Goal: Information Seeking & Learning: Learn about a topic

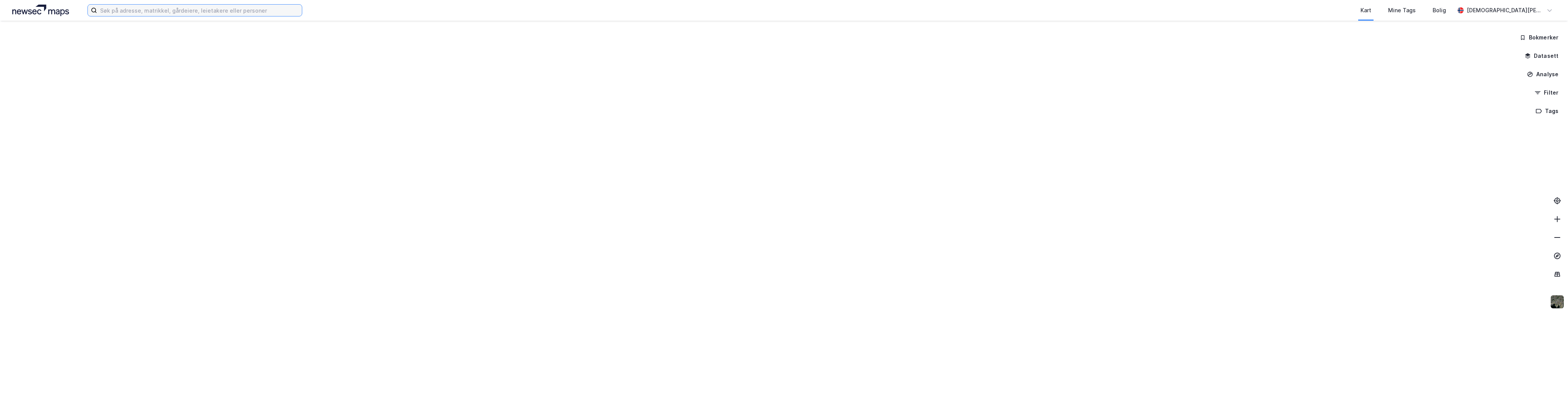
click at [184, 12] on input at bounding box center [199, 10] width 205 height 12
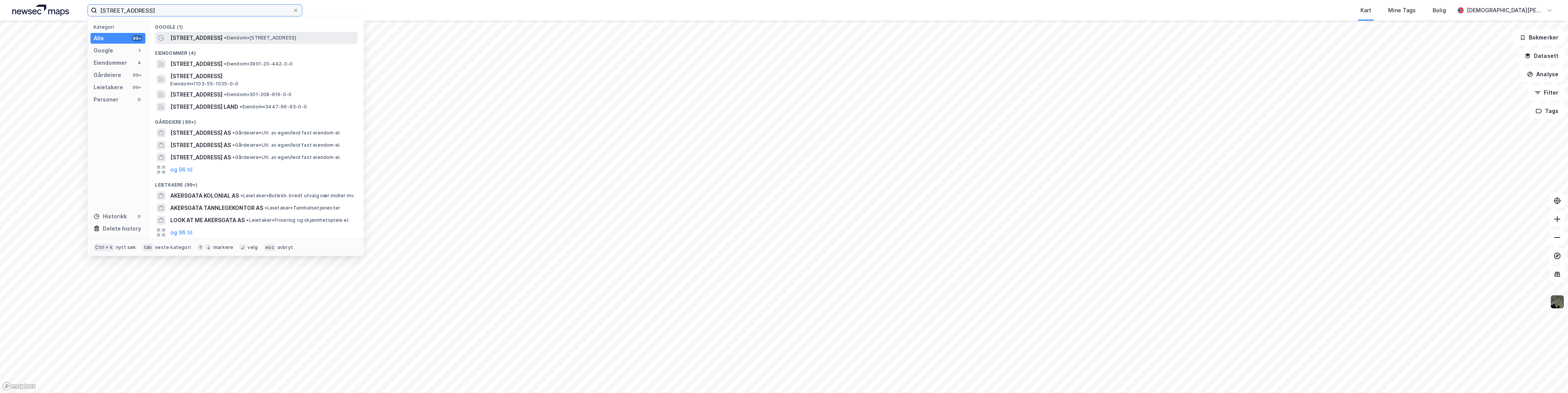
type input "[STREET_ADDRESS]"
click at [224, 35] on span "•" at bounding box center [225, 37] width 3 height 6
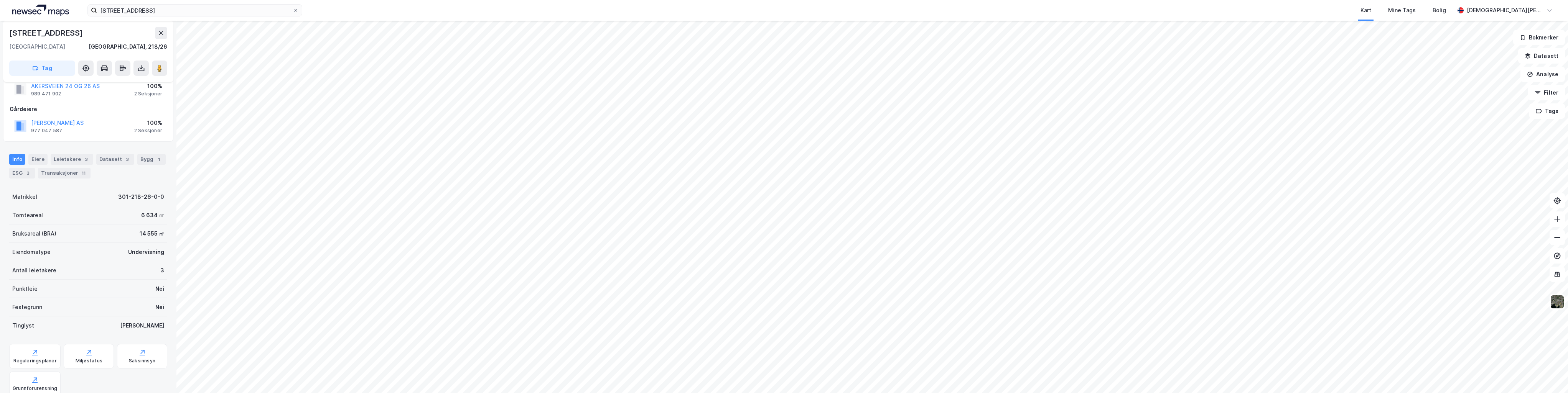
scroll to position [38, 0]
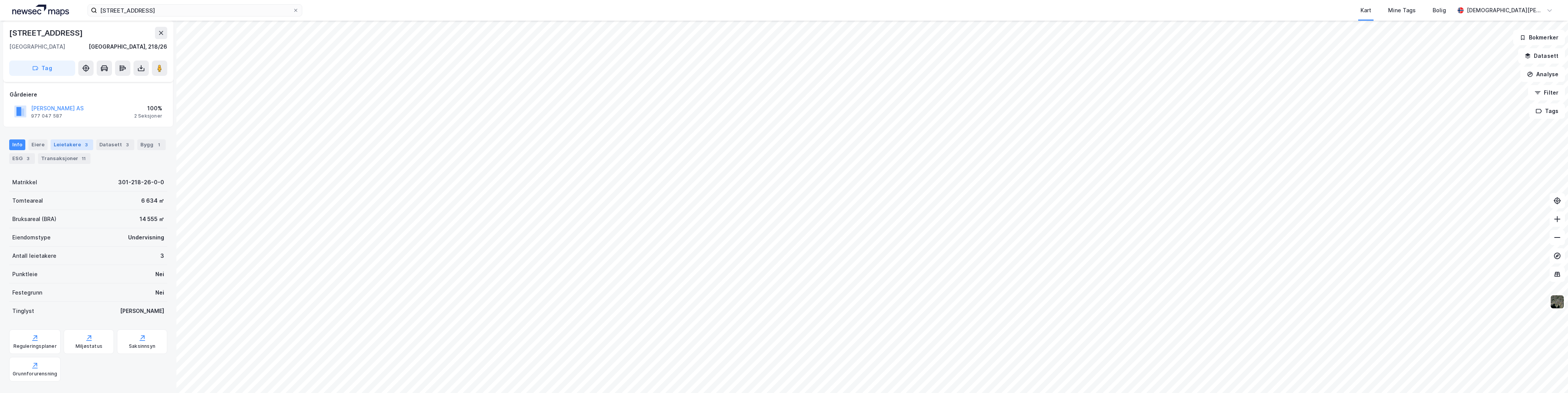
click at [66, 147] on div "Leietakere 3" at bounding box center [72, 145] width 43 height 11
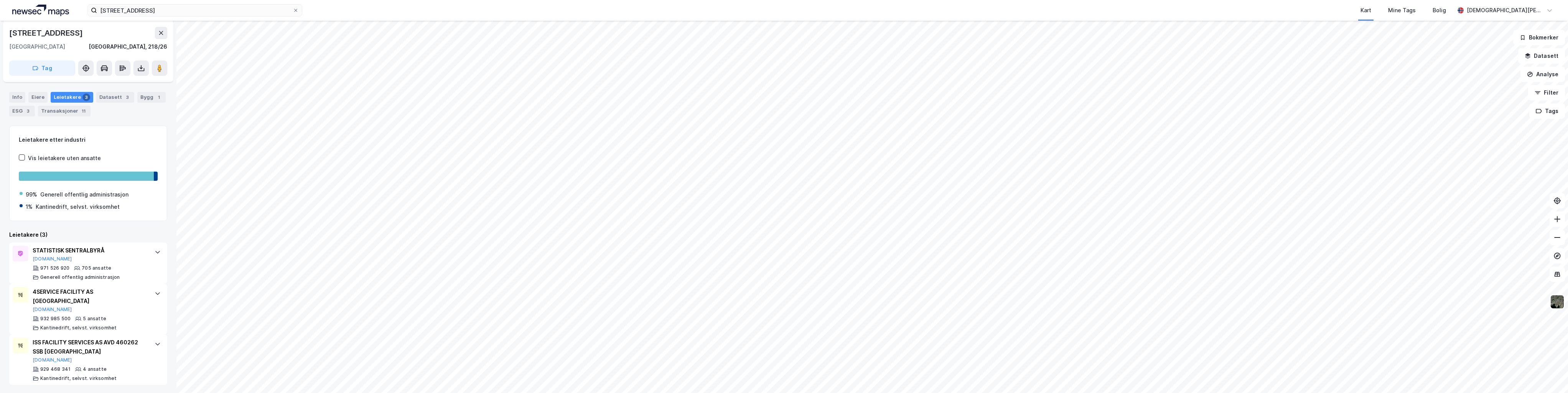
scroll to position [48, 0]
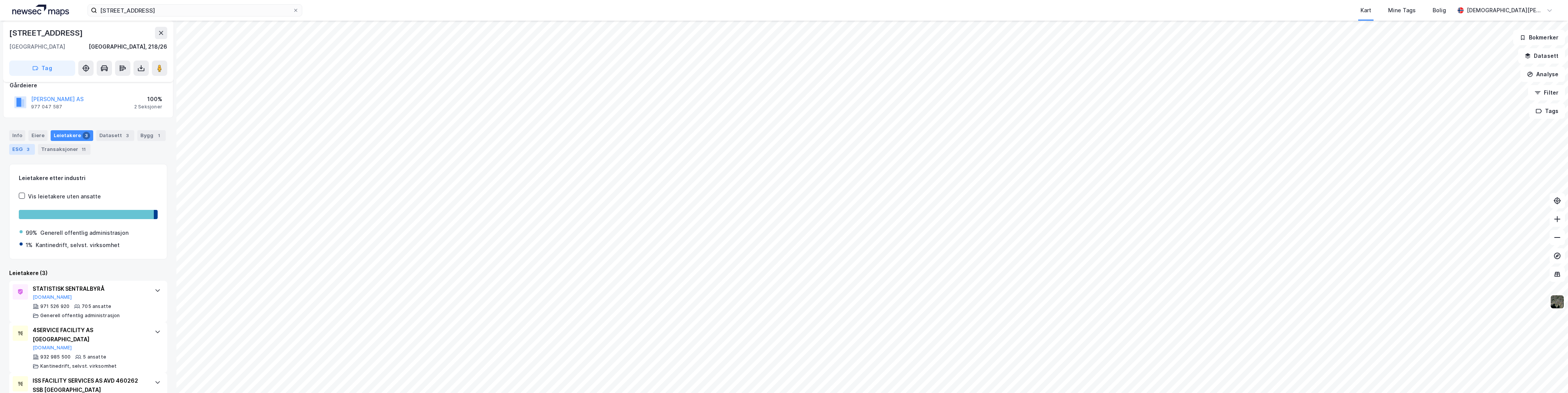
click at [26, 144] on div "ESG 3" at bounding box center [22, 149] width 26 height 11
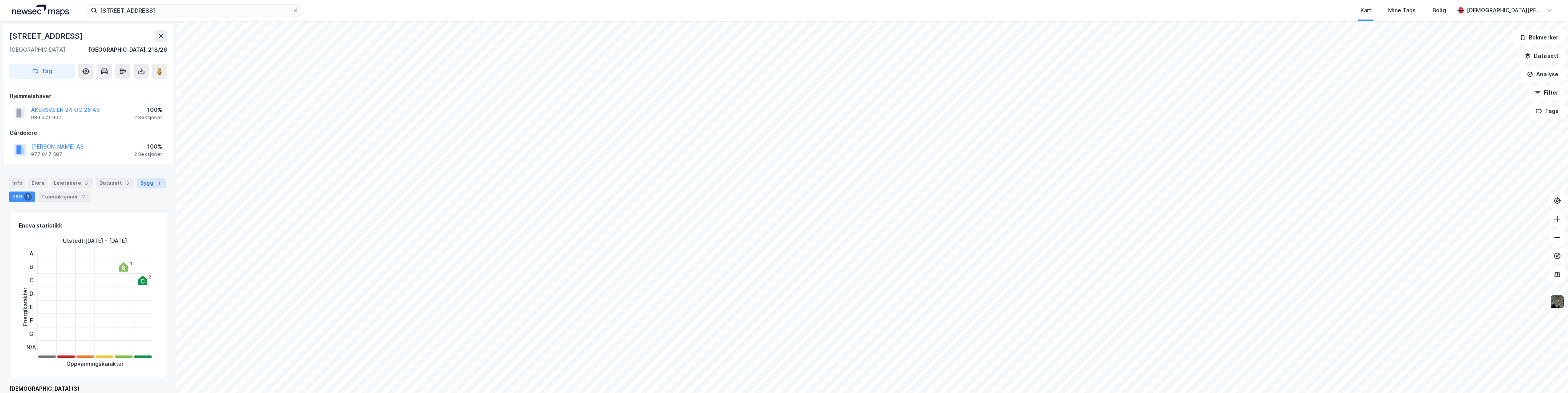
click at [142, 186] on div "Bygg 1" at bounding box center [152, 183] width 28 height 11
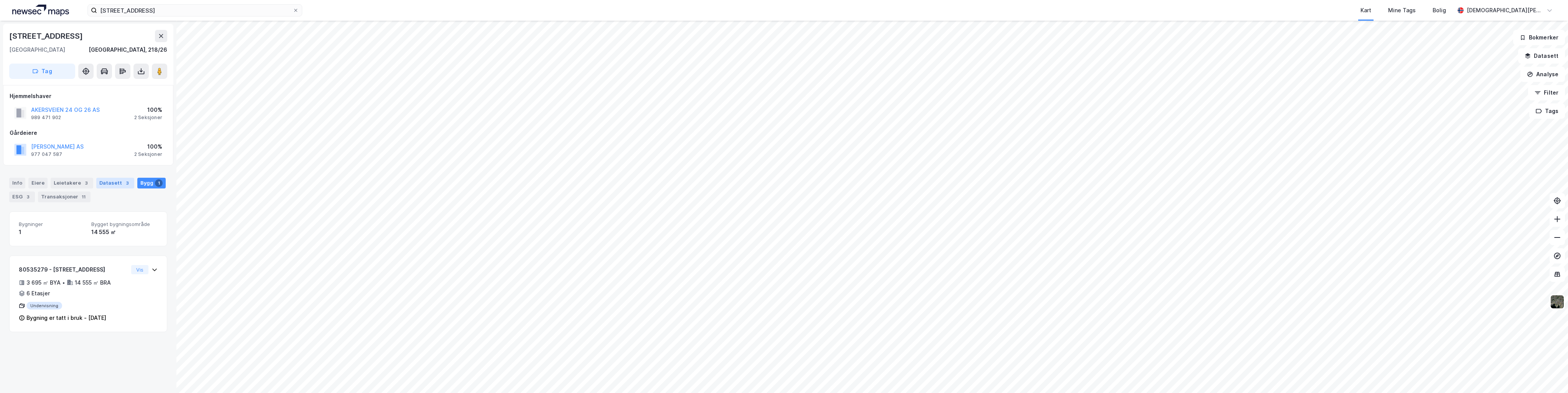
click at [116, 181] on div "Datasett 3" at bounding box center [115, 183] width 38 height 11
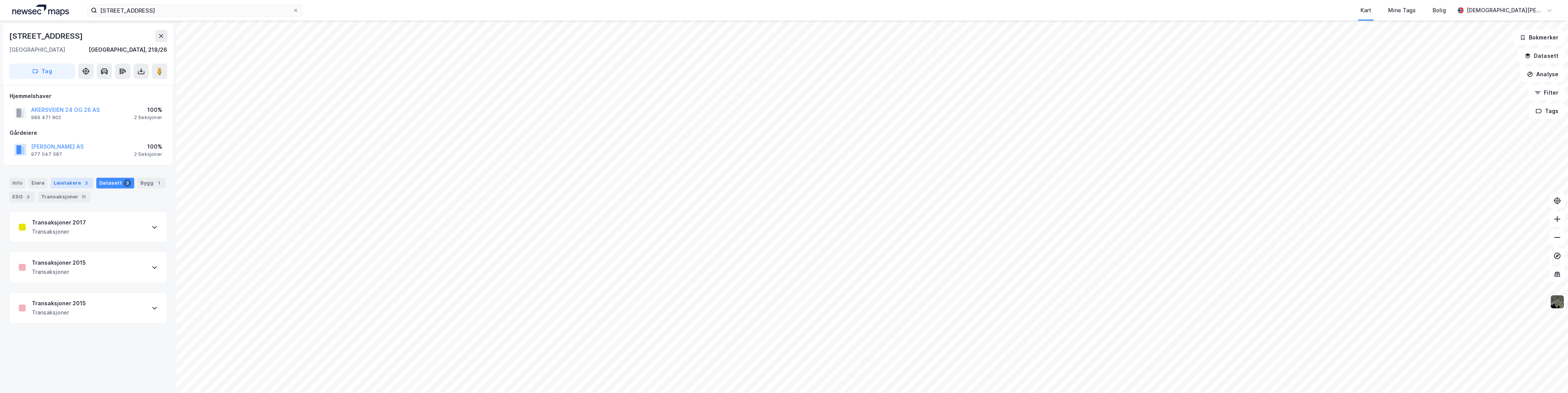
click at [73, 182] on div "Leietakere 3" at bounding box center [72, 183] width 43 height 11
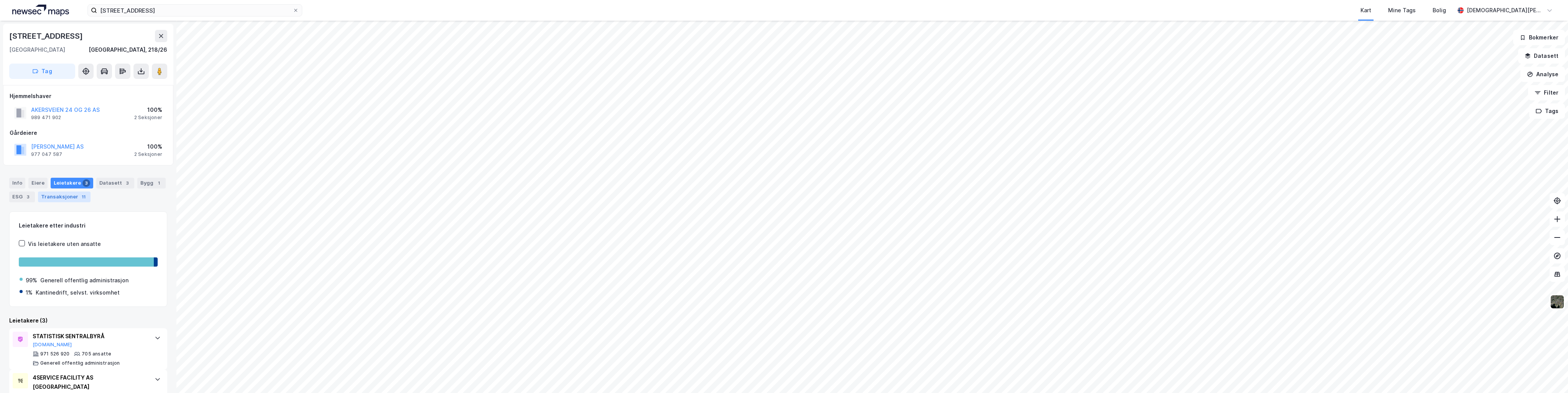
click at [66, 197] on div "Transaksjoner 11" at bounding box center [64, 197] width 52 height 11
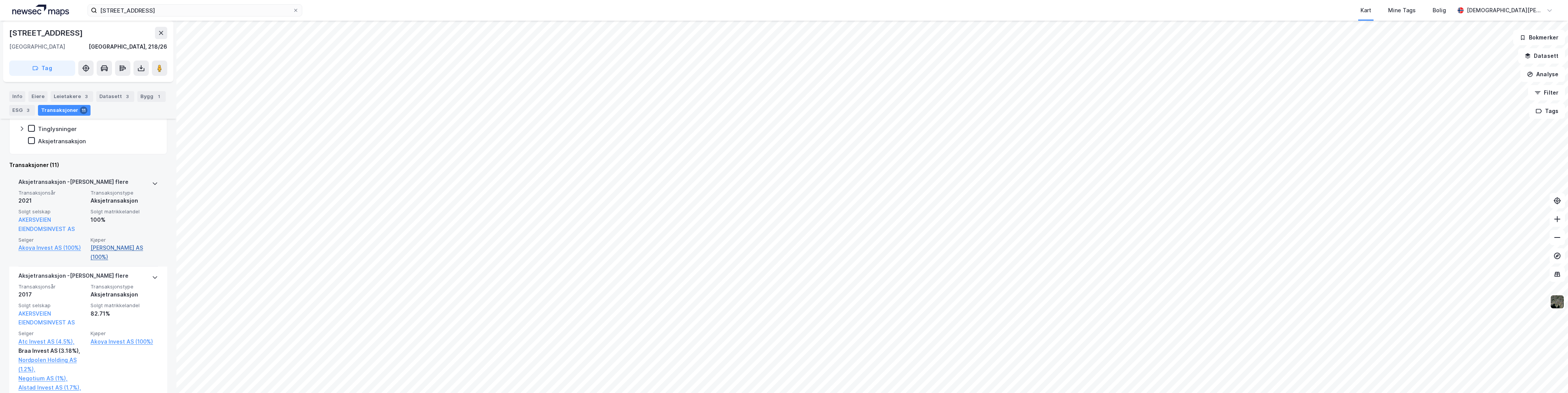
scroll to position [192, 0]
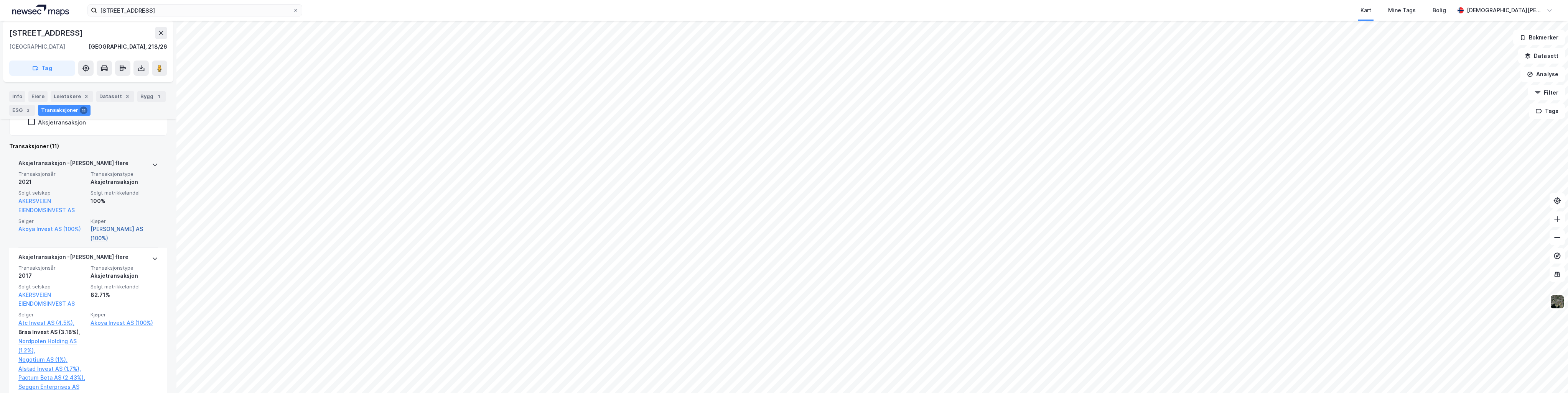
click at [112, 230] on link "[PERSON_NAME] AS (100%)" at bounding box center [124, 234] width 67 height 18
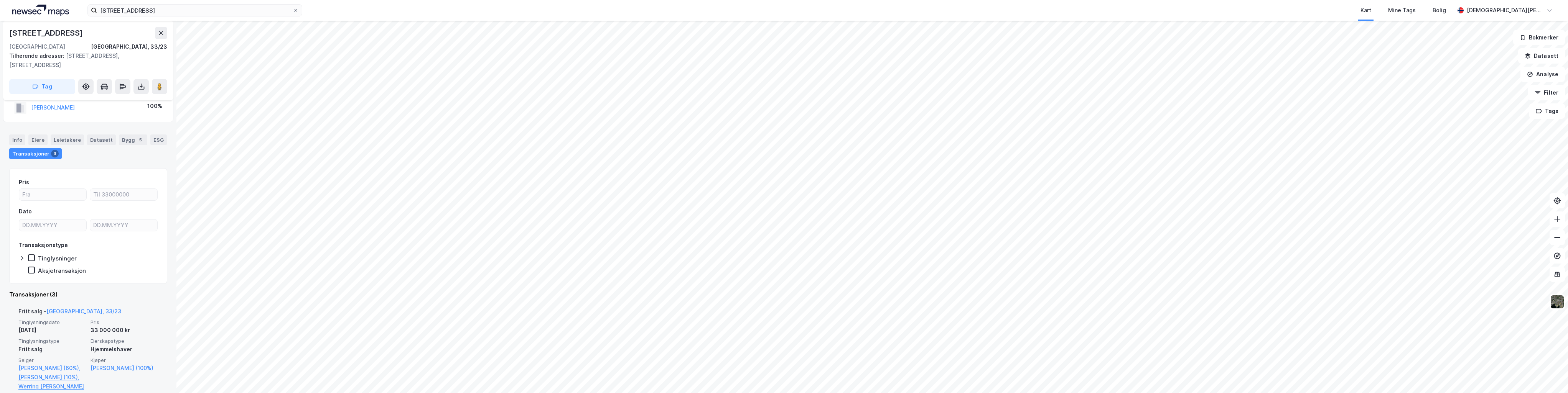
scroll to position [38, 0]
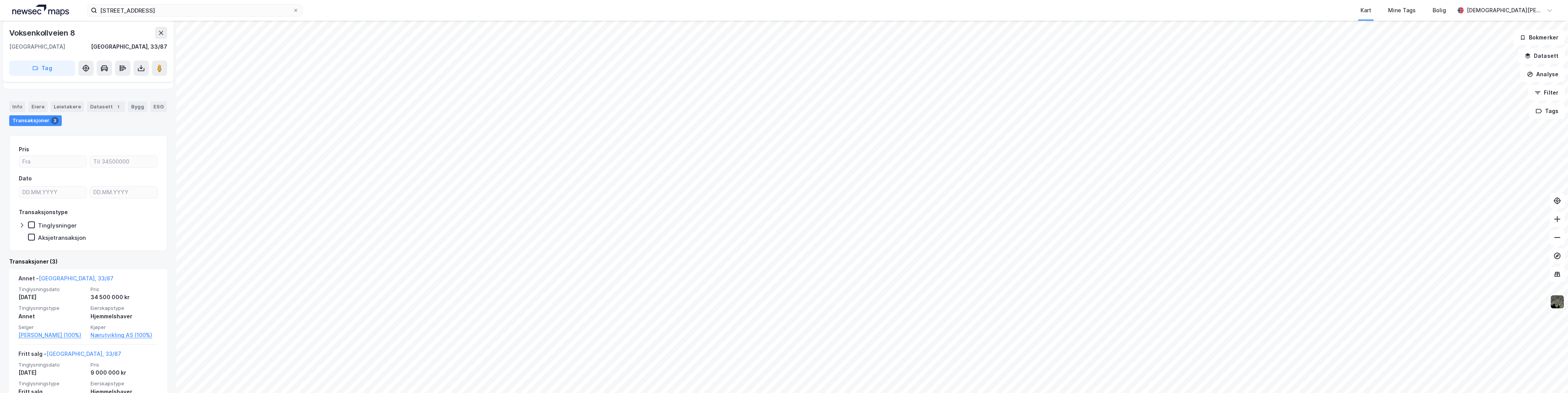
scroll to position [77, 0]
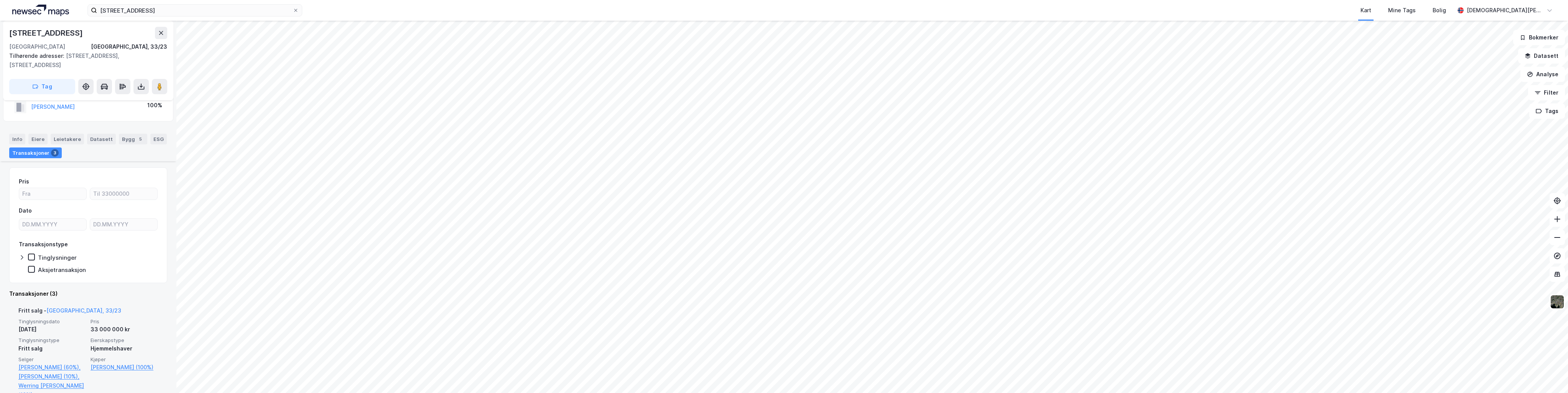
scroll to position [77, 0]
